Goal: Task Accomplishment & Management: Manage account settings

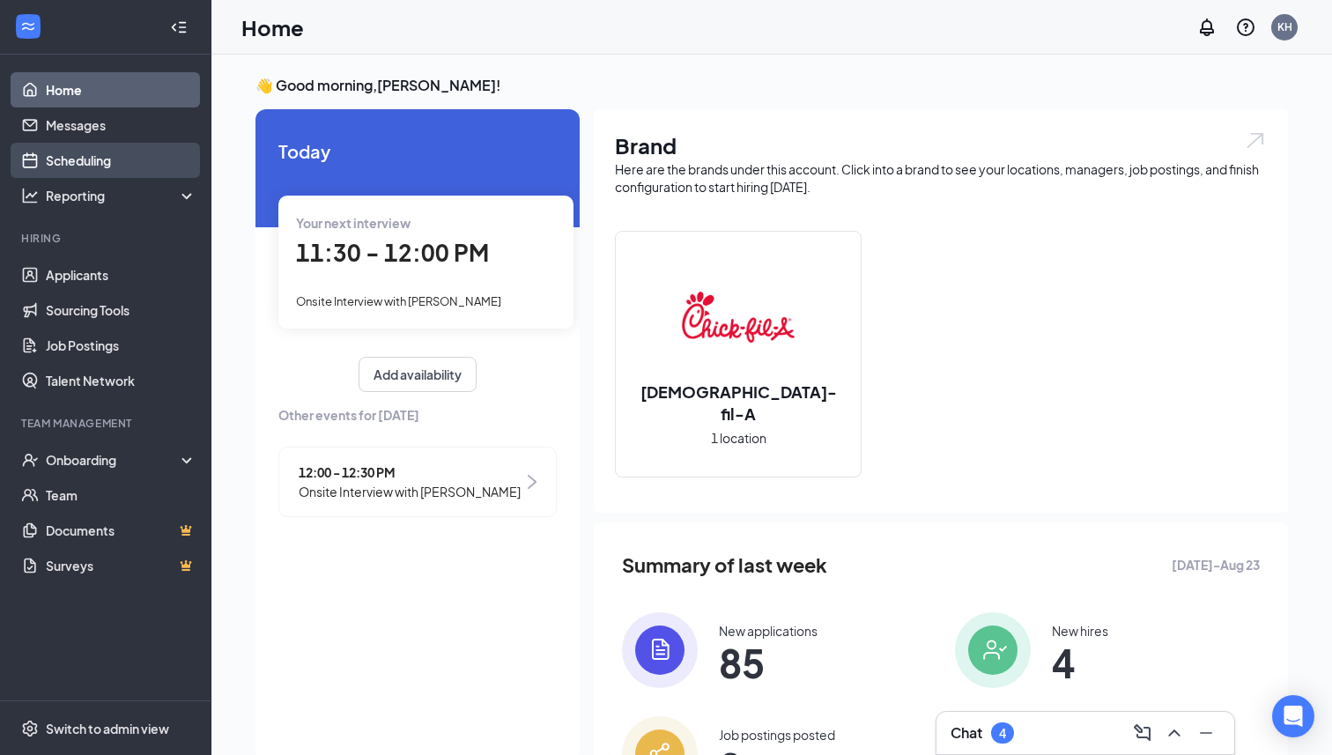
click at [127, 166] on link "Scheduling" at bounding box center [121, 160] width 151 height 35
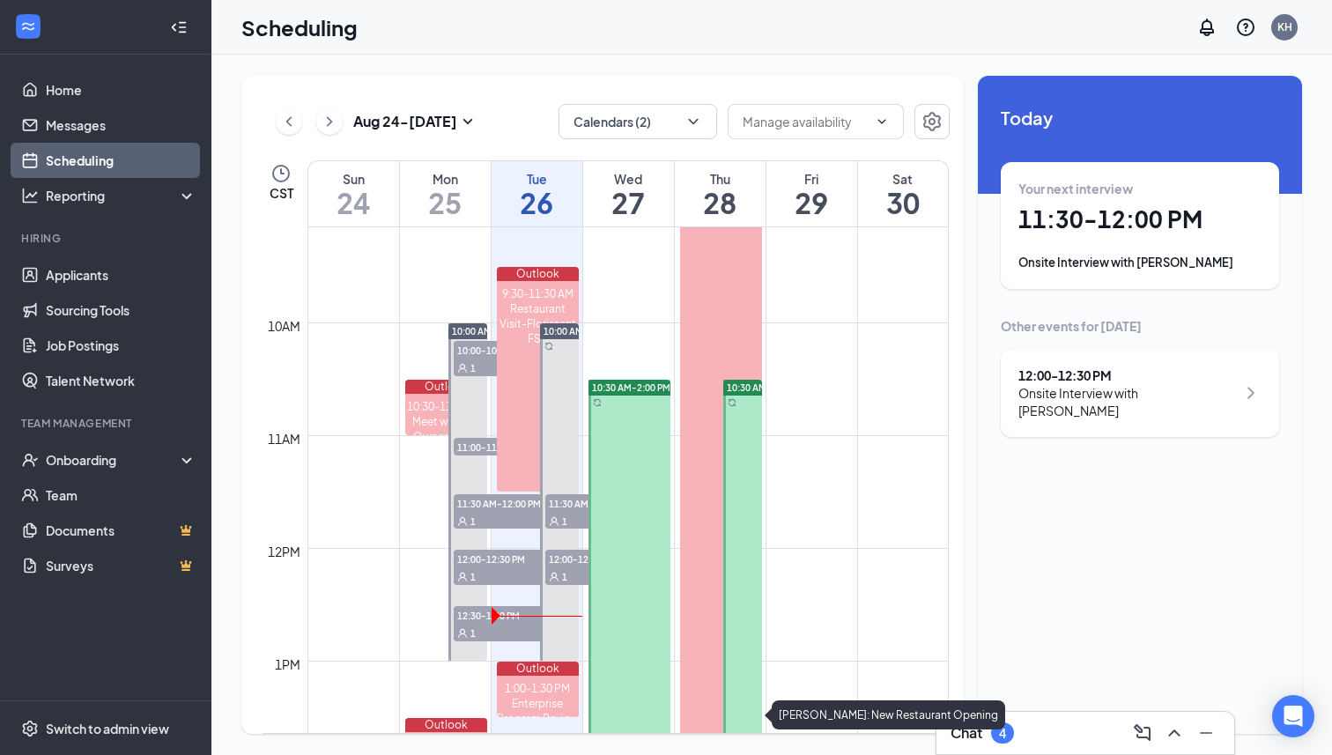
scroll to position [1033, 0]
click at [552, 184] on div "Tue" at bounding box center [537, 179] width 91 height 18
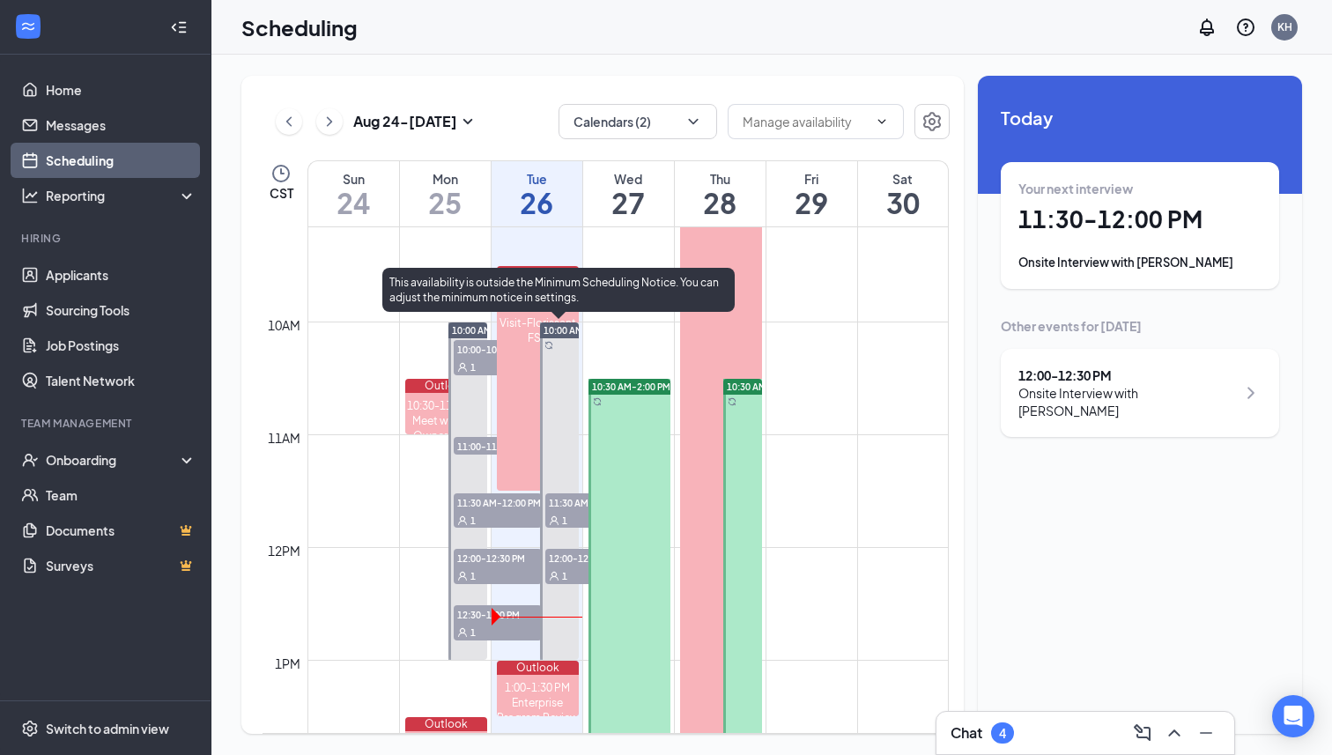
click at [563, 570] on span "1" at bounding box center [564, 576] width 5 height 12
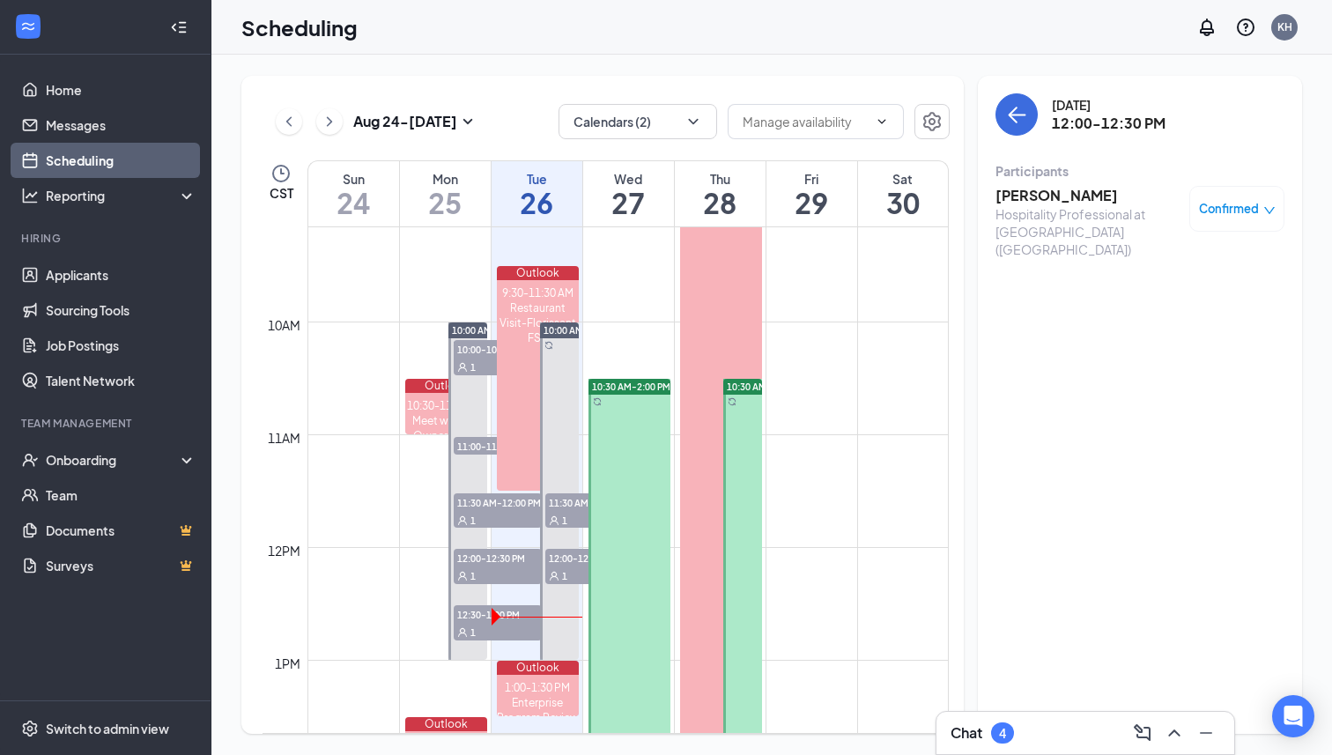
click at [507, 565] on span "12:00-12:30 PM" at bounding box center [498, 558] width 88 height 18
click at [511, 500] on span "11:30 AM-12:00 PM" at bounding box center [498, 502] width 88 height 18
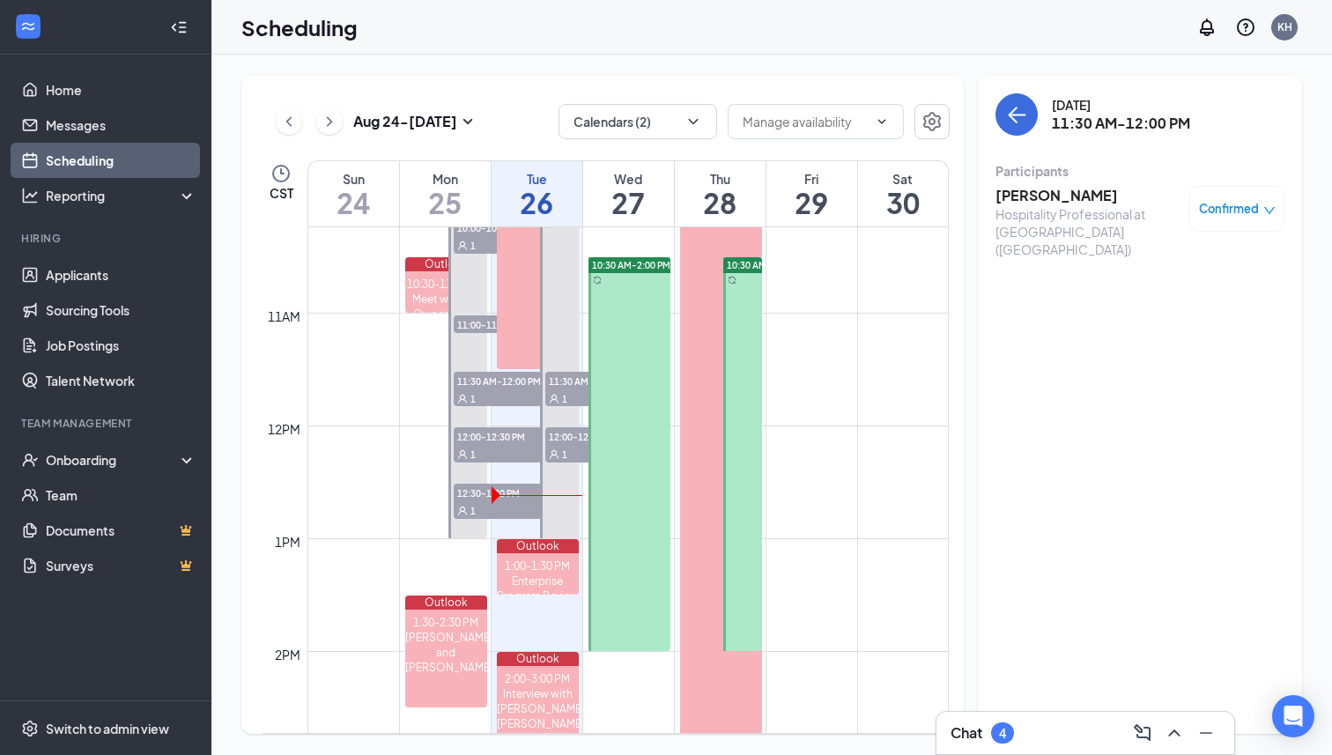
scroll to position [1147, 0]
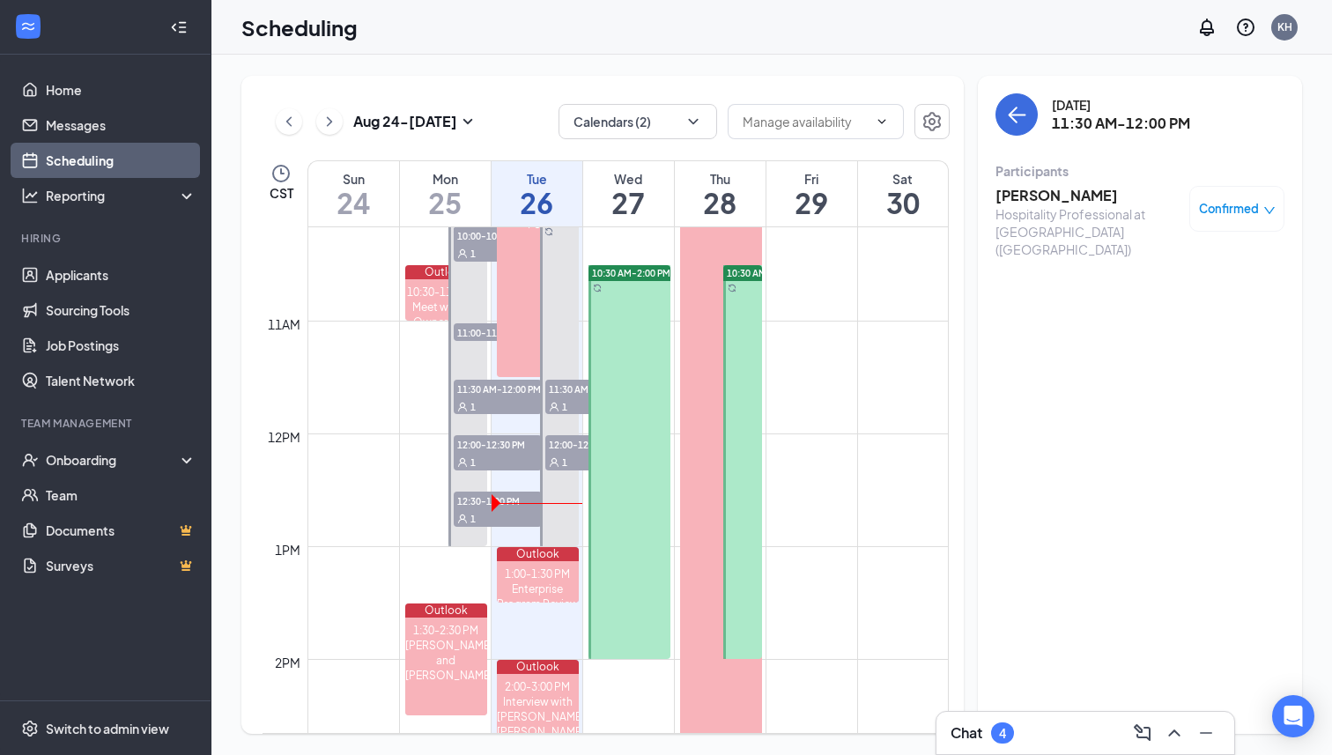
click at [499, 513] on div "1" at bounding box center [498, 518] width 88 height 18
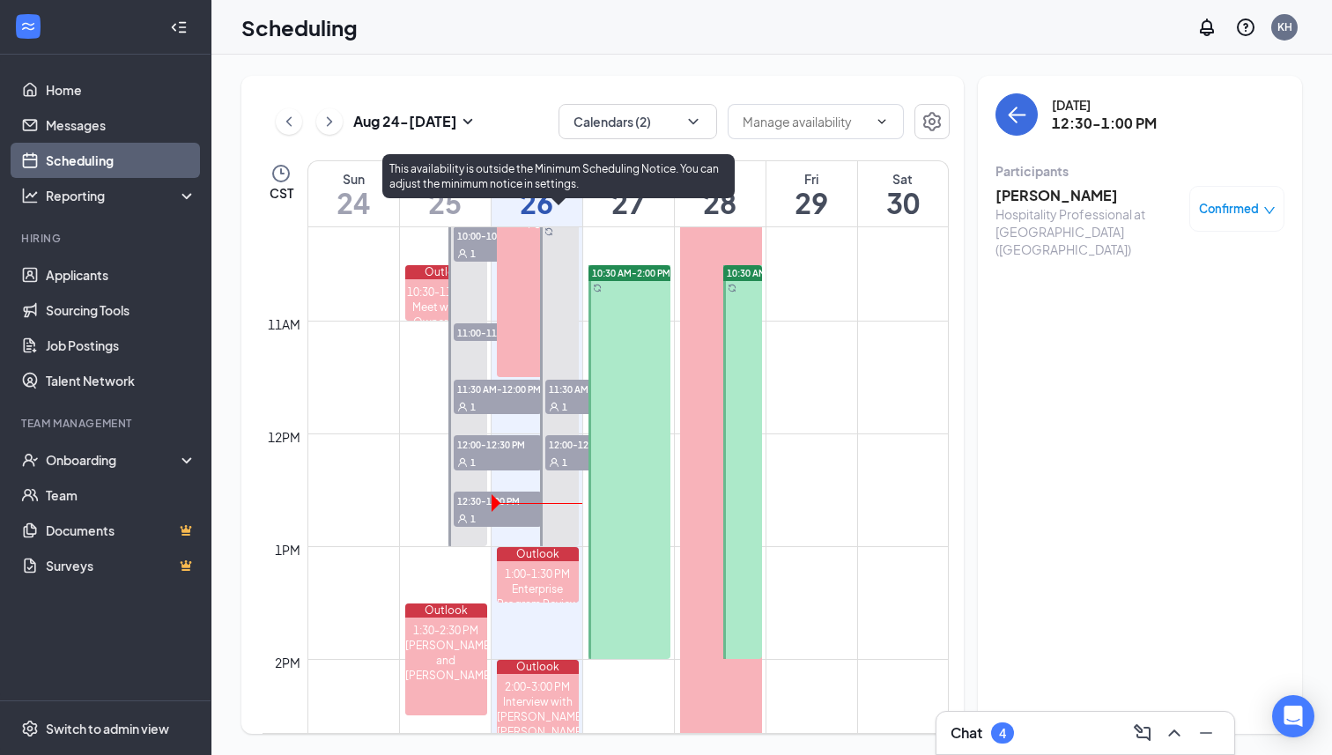
click at [572, 450] on span "12:00-12:30 PM" at bounding box center [589, 444] width 88 height 18
click at [566, 394] on span "11:30 AM-12:00 PM" at bounding box center [589, 389] width 88 height 18
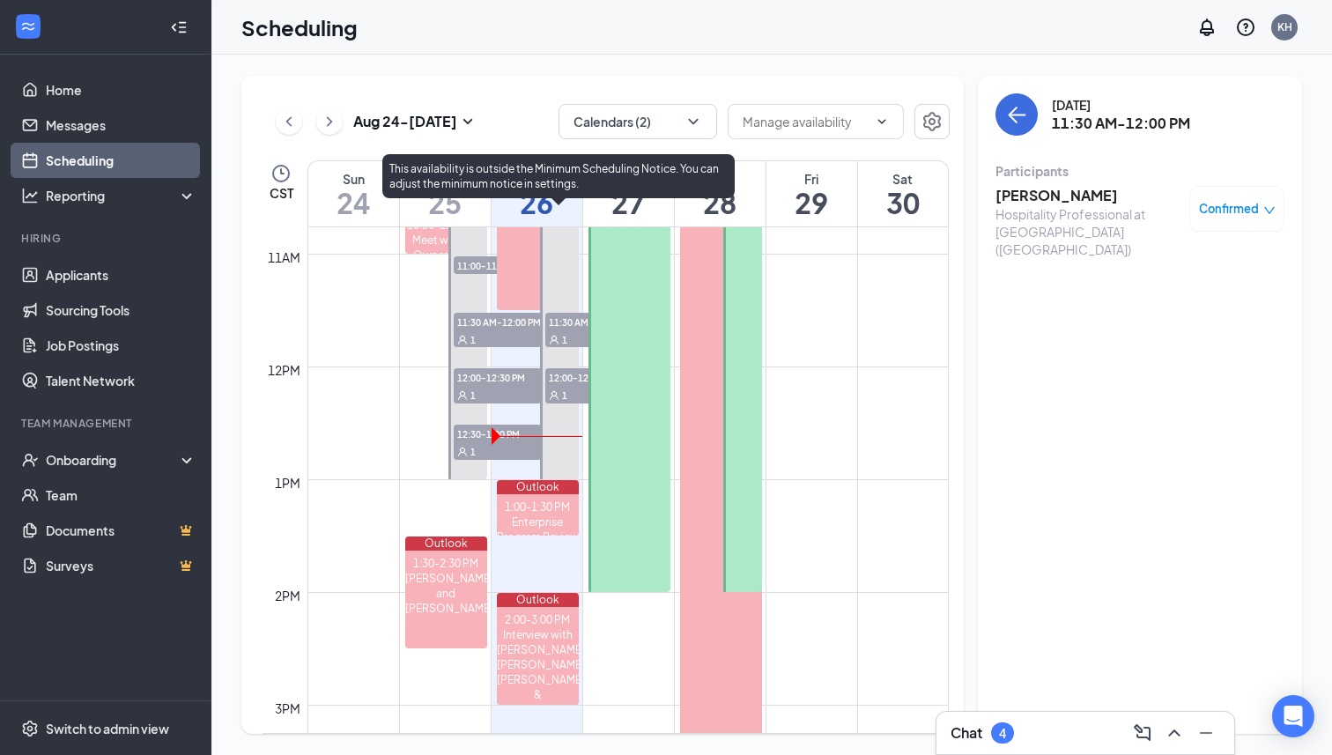
scroll to position [1219, 0]
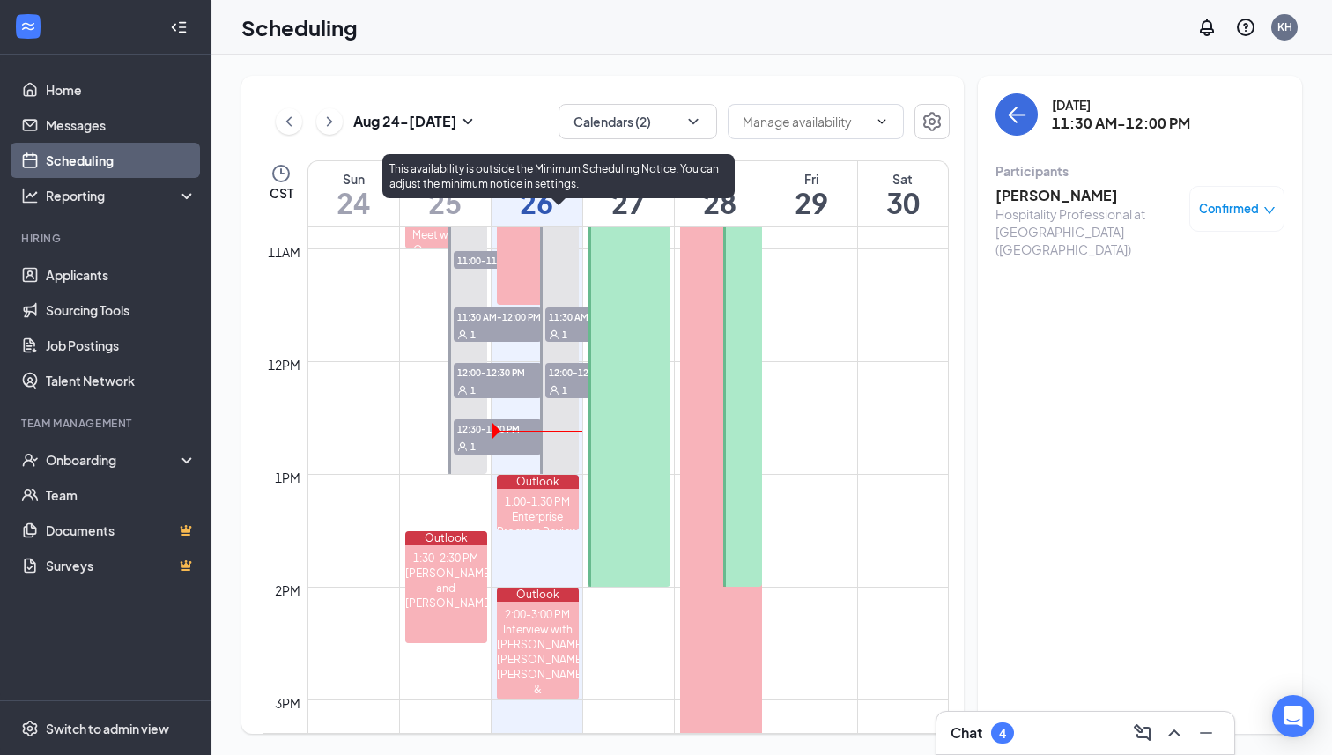
click at [565, 321] on span "11:30 AM-12:00 PM" at bounding box center [589, 316] width 88 height 18
click at [562, 377] on span "12:00-12:30 PM" at bounding box center [589, 372] width 88 height 18
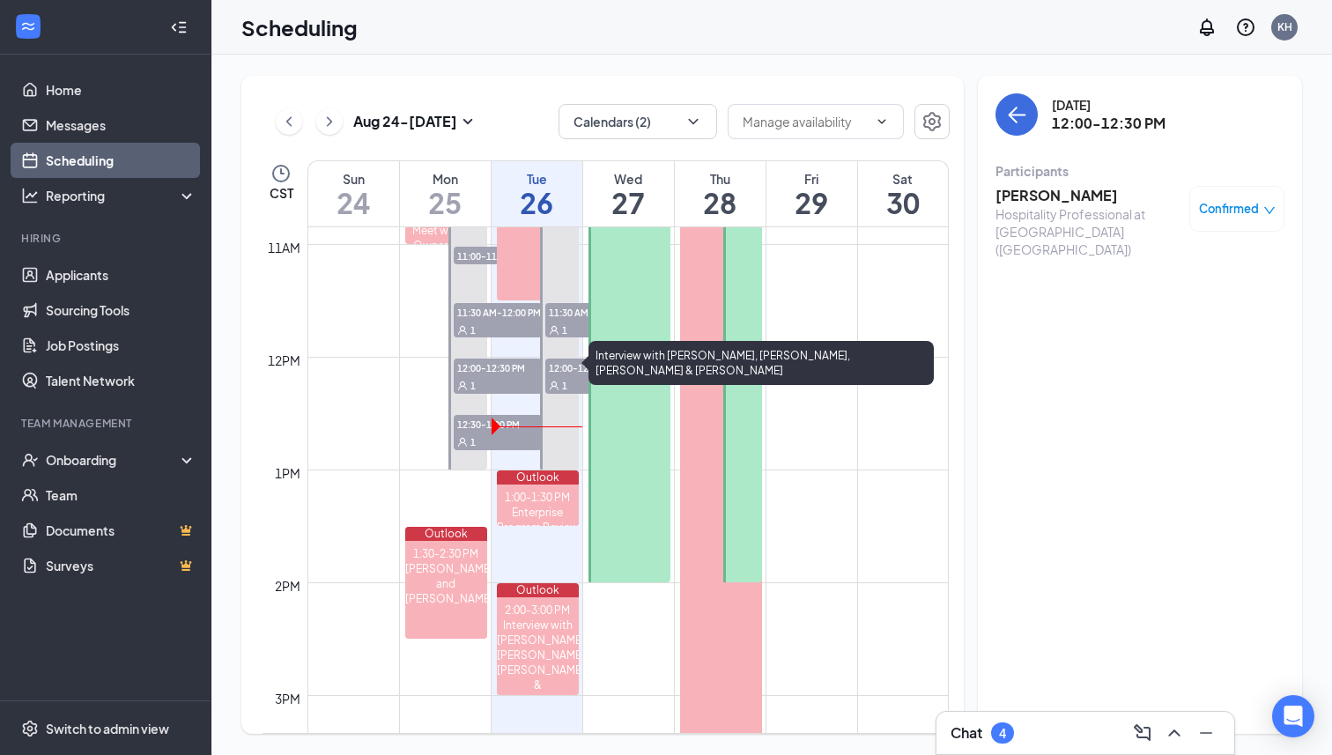
scroll to position [967, 0]
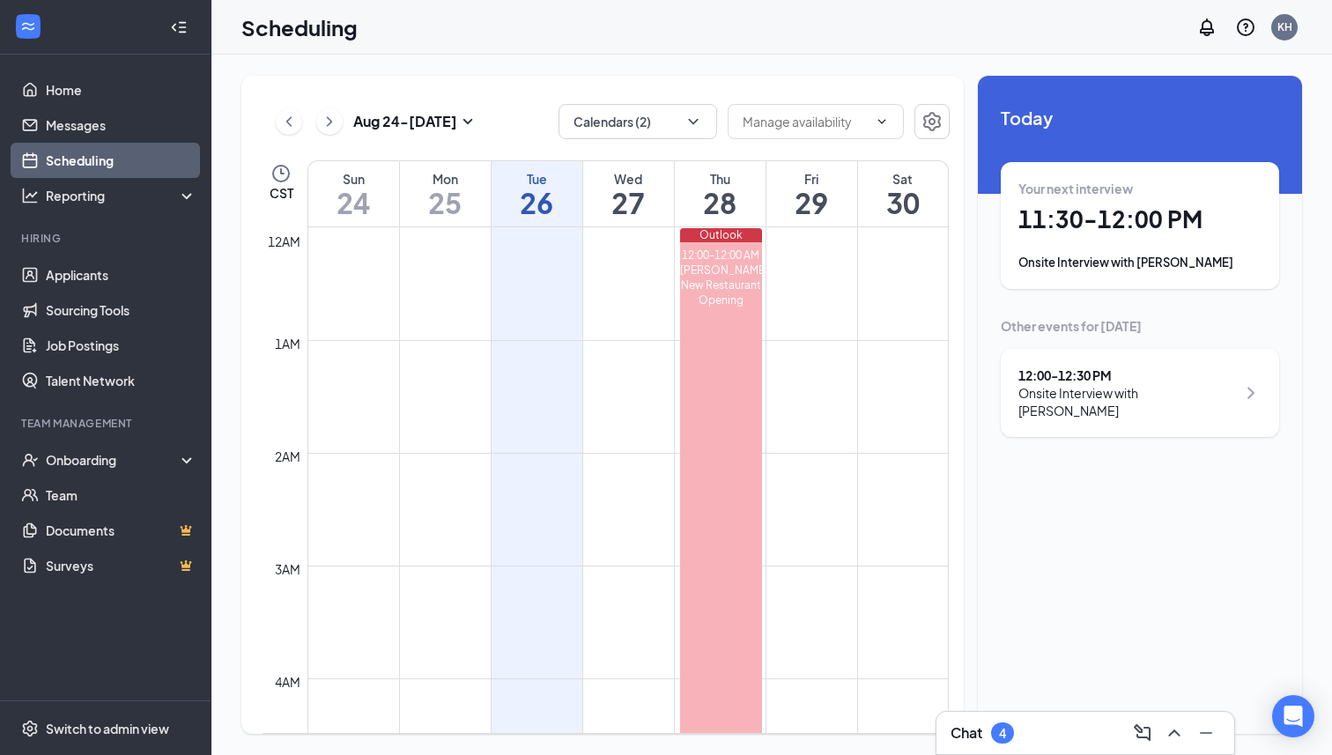
scroll to position [1090, 0]
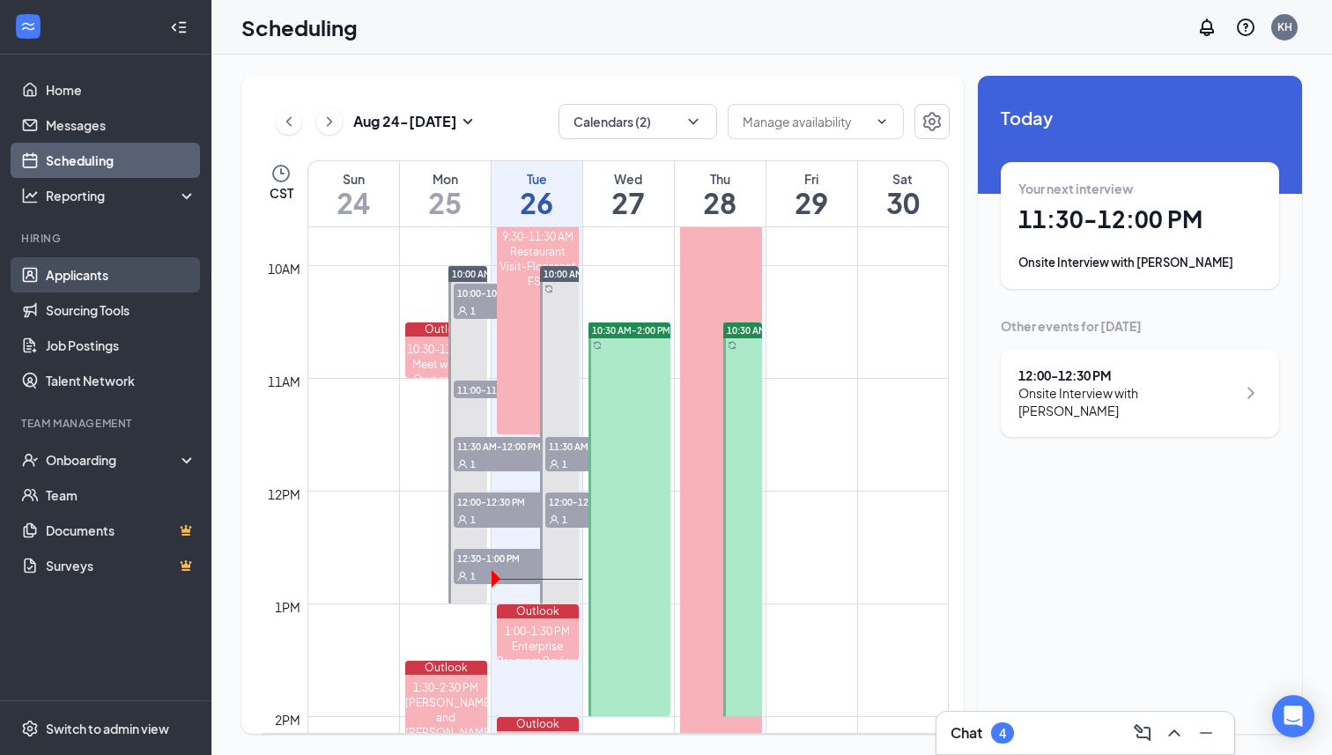
click at [107, 277] on link "Applicants" at bounding box center [121, 274] width 151 height 35
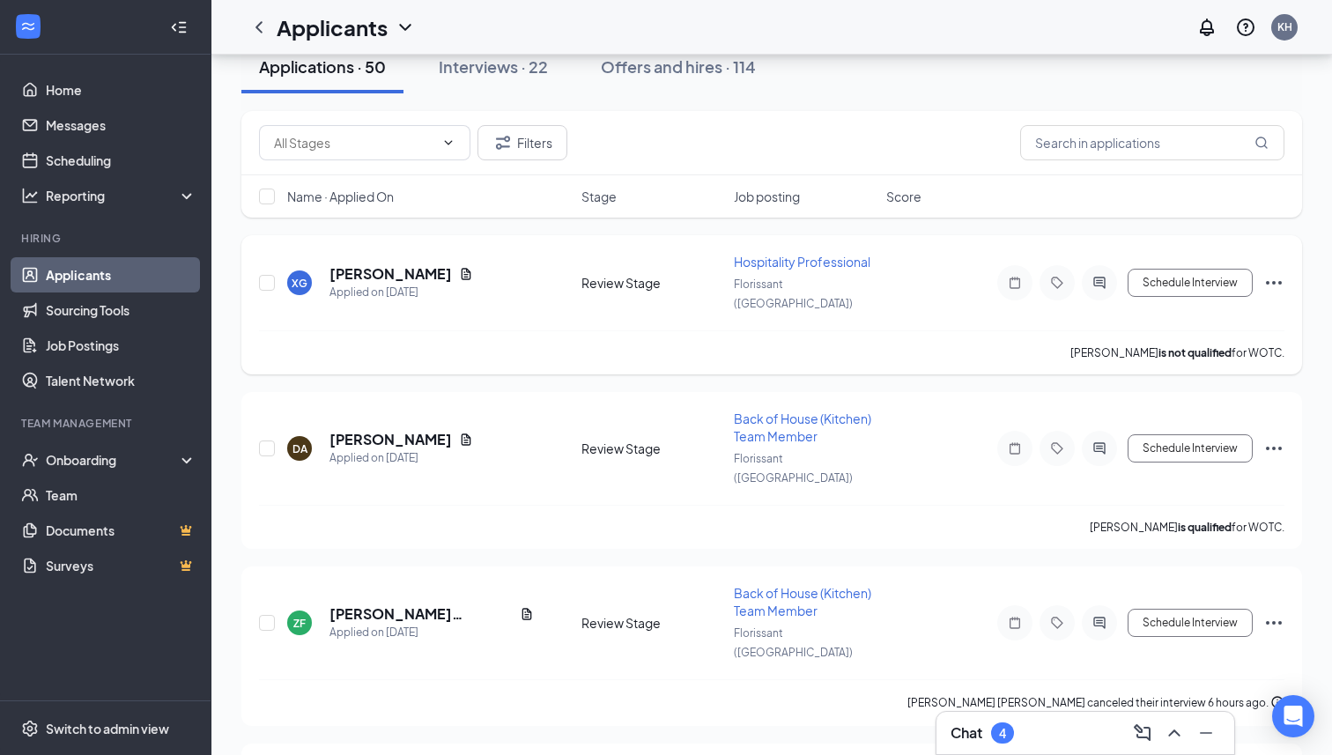
scroll to position [147, 0]
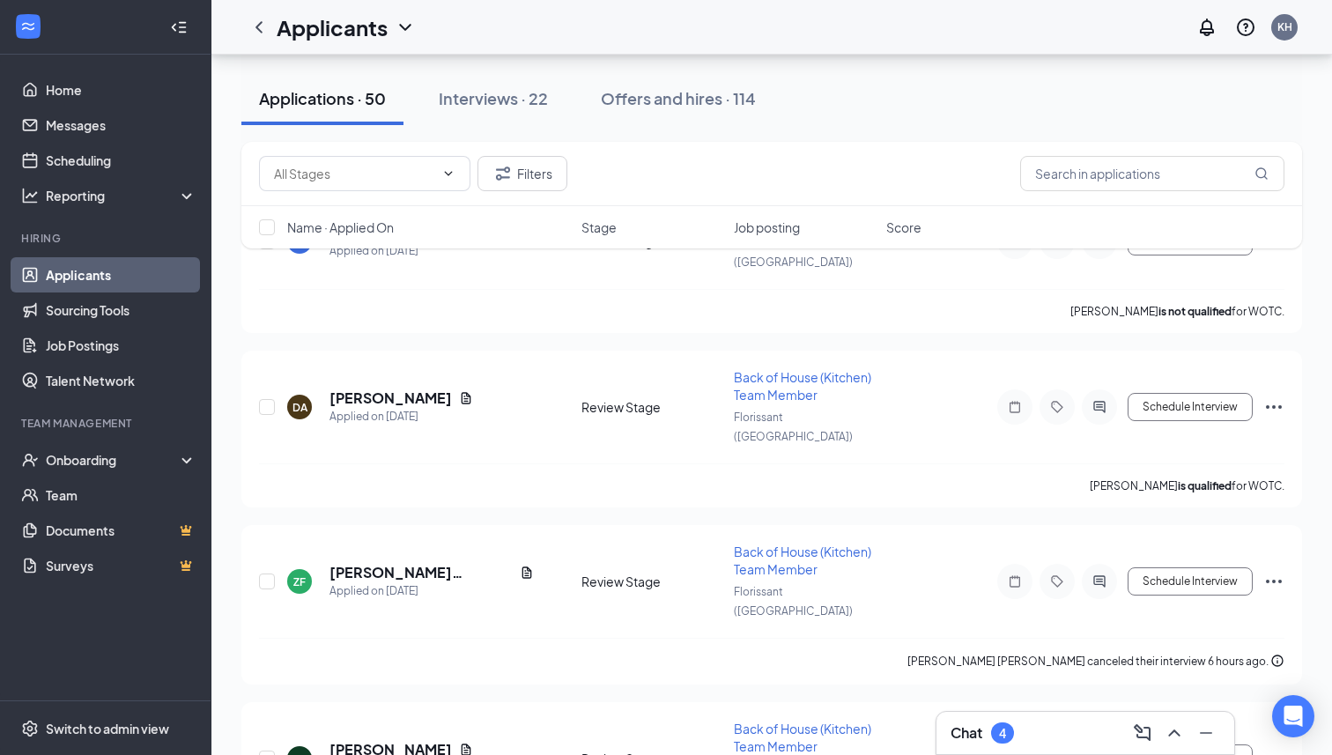
click at [1052, 723] on div "Chat 4" at bounding box center [1086, 733] width 270 height 28
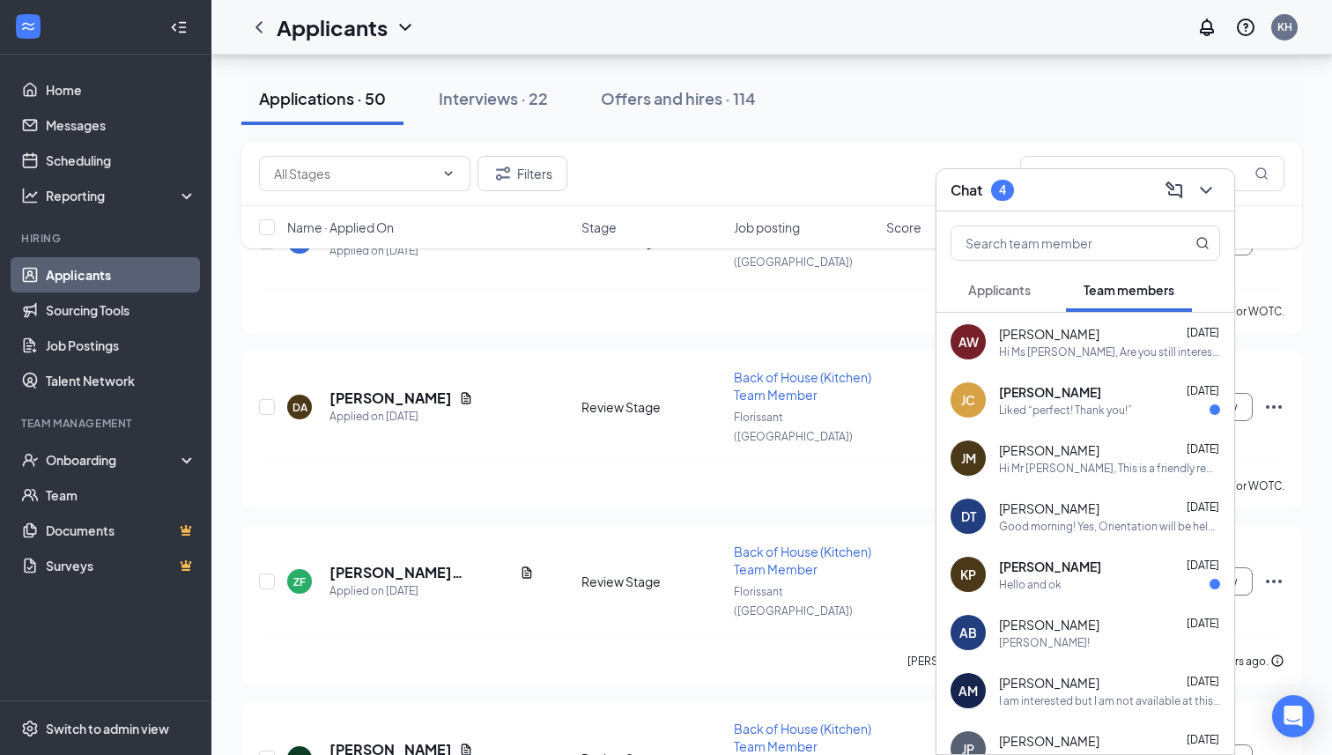
click at [1017, 291] on span "Applicants" at bounding box center [999, 290] width 63 height 16
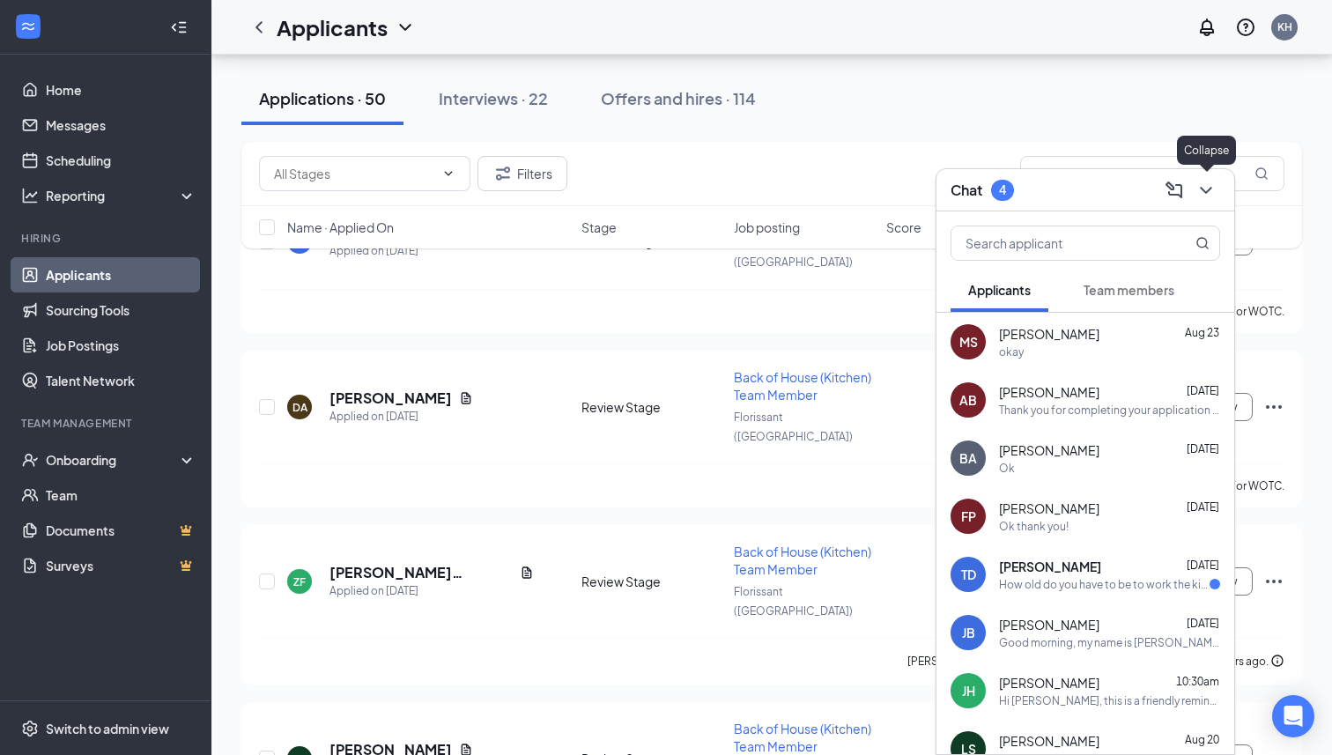
click at [1205, 195] on icon "ChevronDown" at bounding box center [1205, 190] width 21 height 21
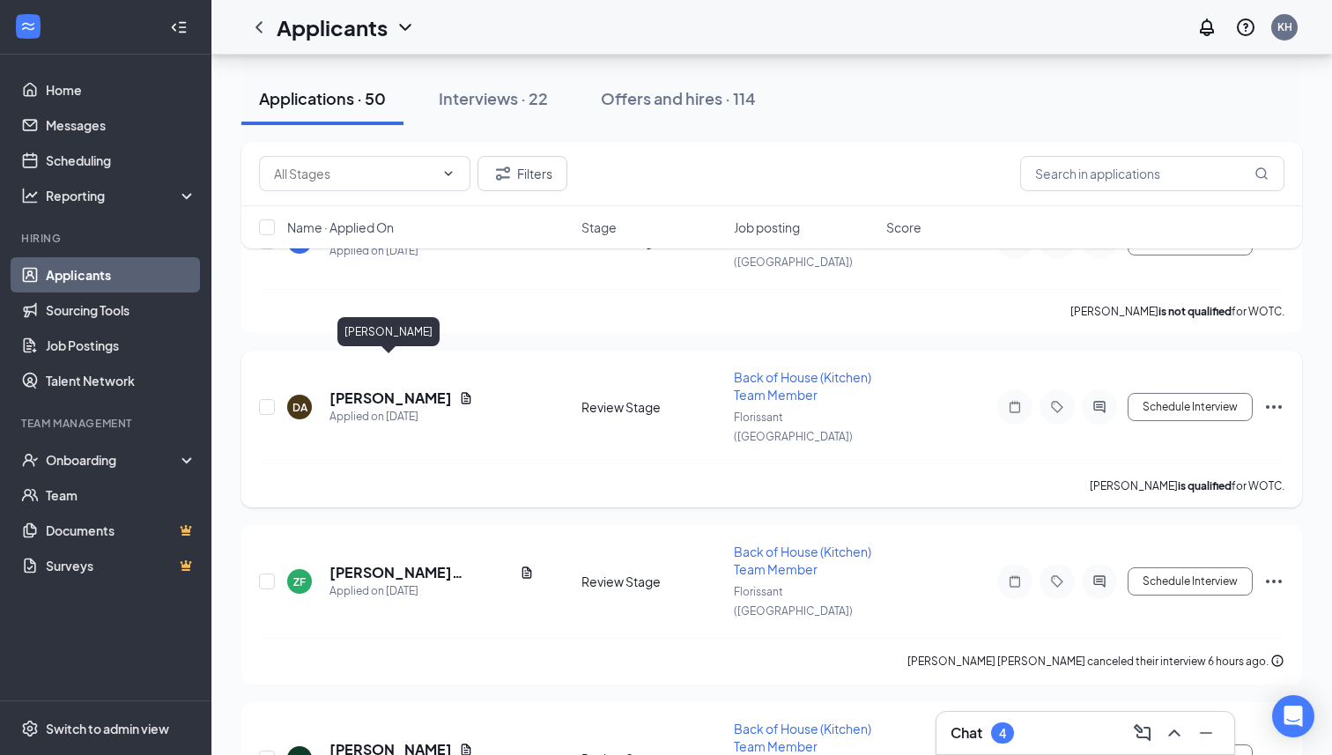
click at [379, 388] on h5 "[PERSON_NAME]" at bounding box center [390, 397] width 122 height 19
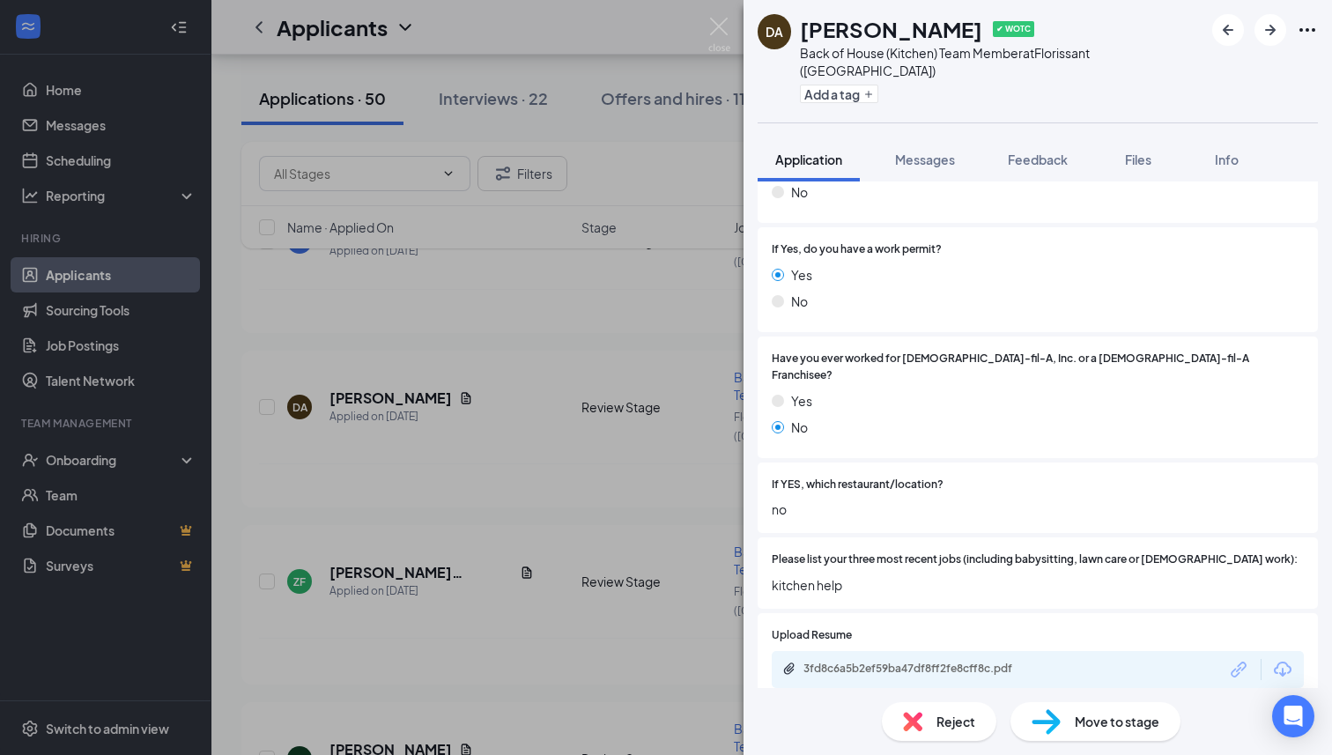
scroll to position [328, 0]
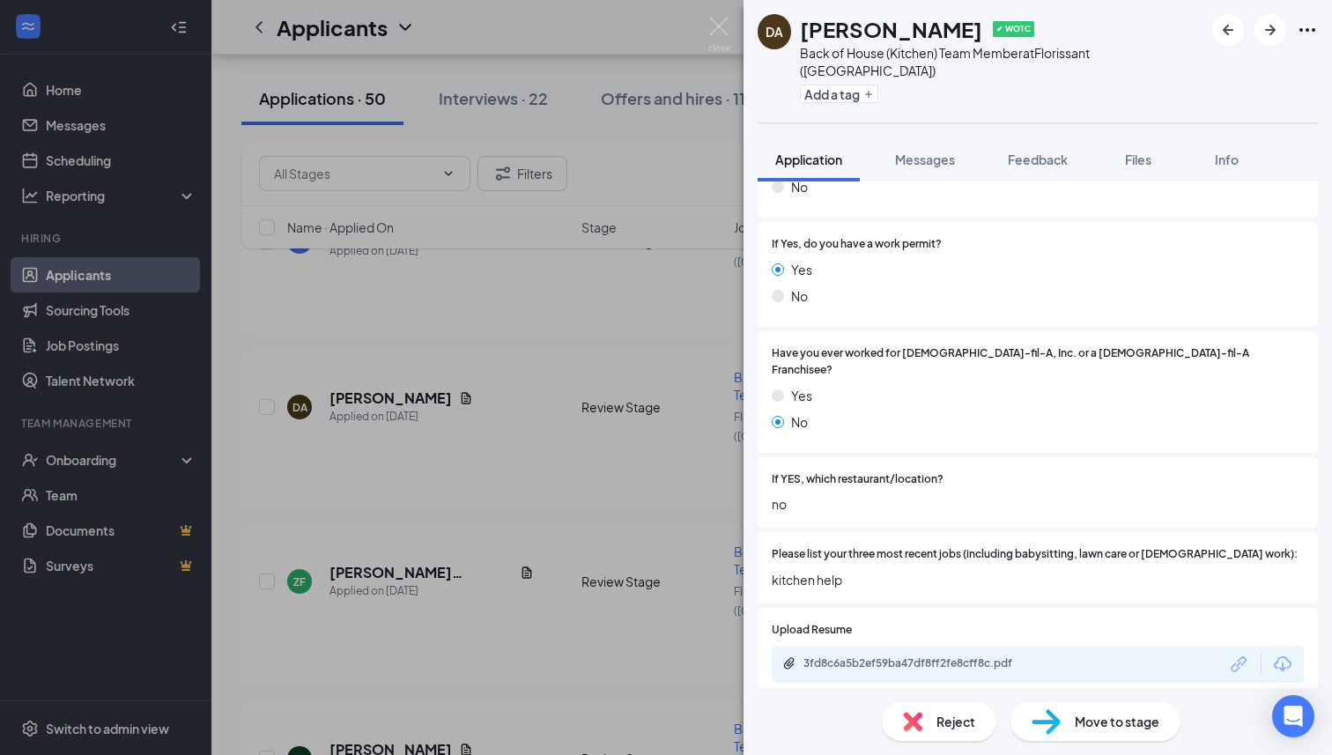
click at [469, 412] on div "DA [PERSON_NAME] ✔ WOTC Back of House (Kitchen) Team Member at [GEOGRAPHIC_DATA…" at bounding box center [666, 377] width 1332 height 755
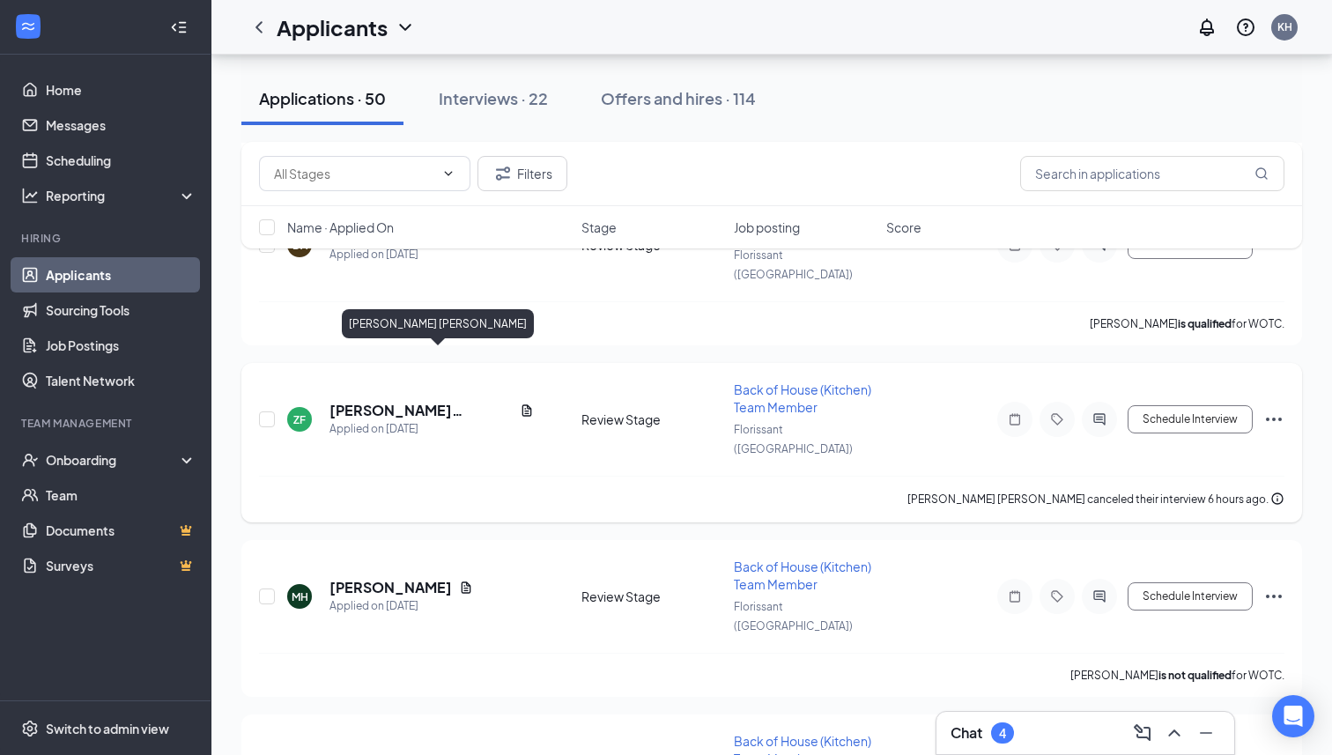
scroll to position [315, 0]
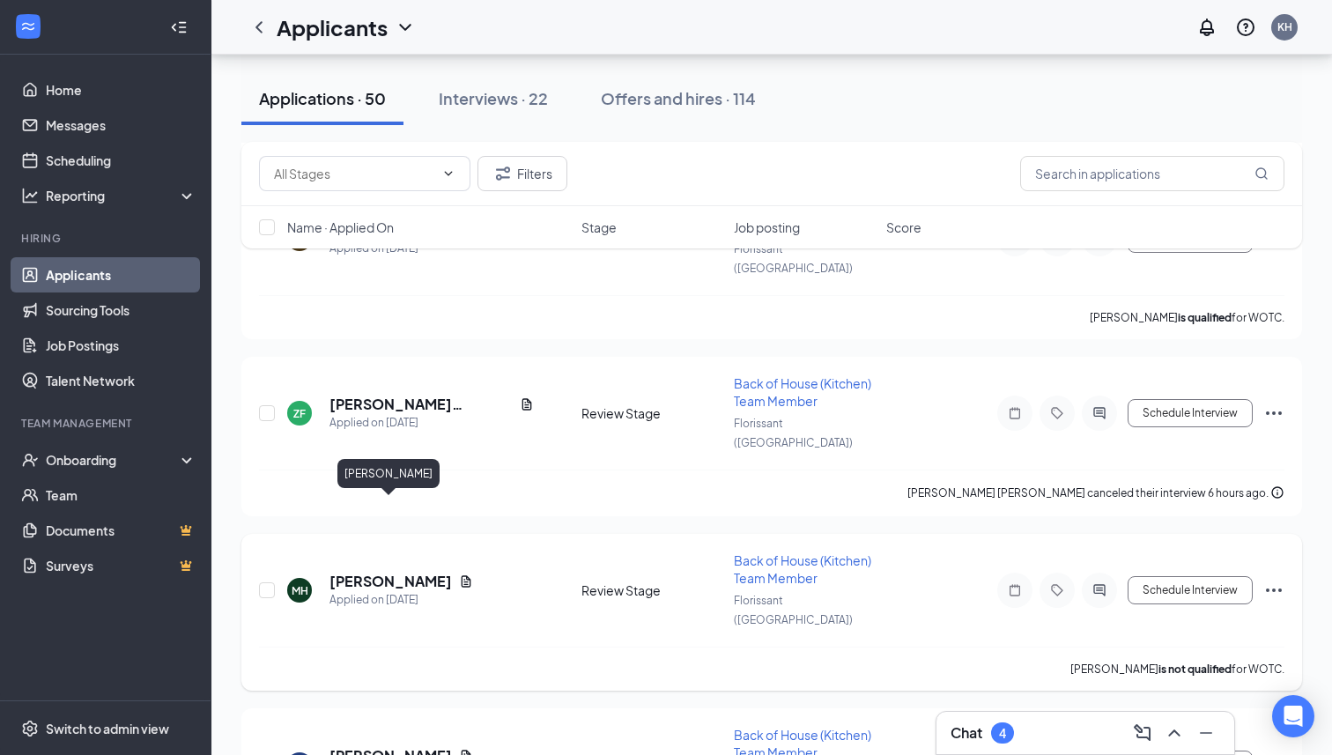
click at [391, 572] on h5 "[PERSON_NAME]" at bounding box center [390, 581] width 122 height 19
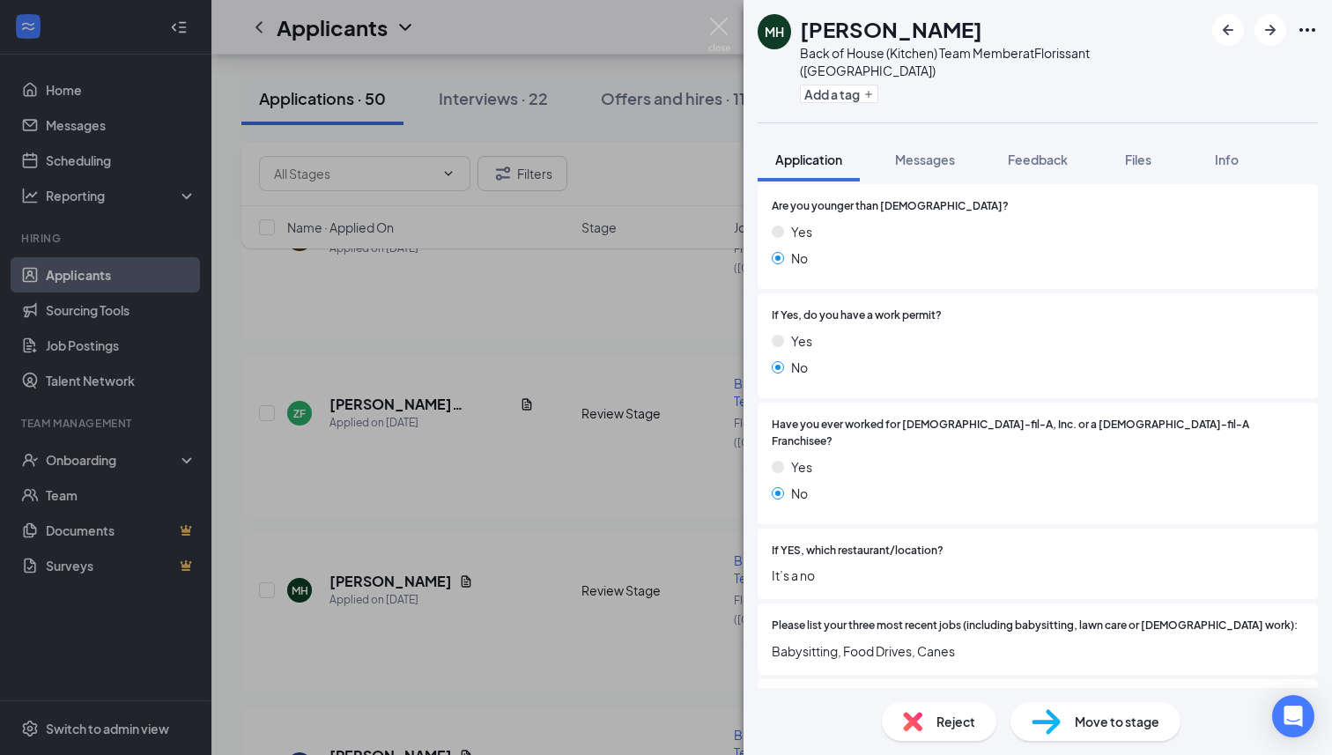
scroll to position [262, 0]
